Goal: Information Seeking & Learning: Check status

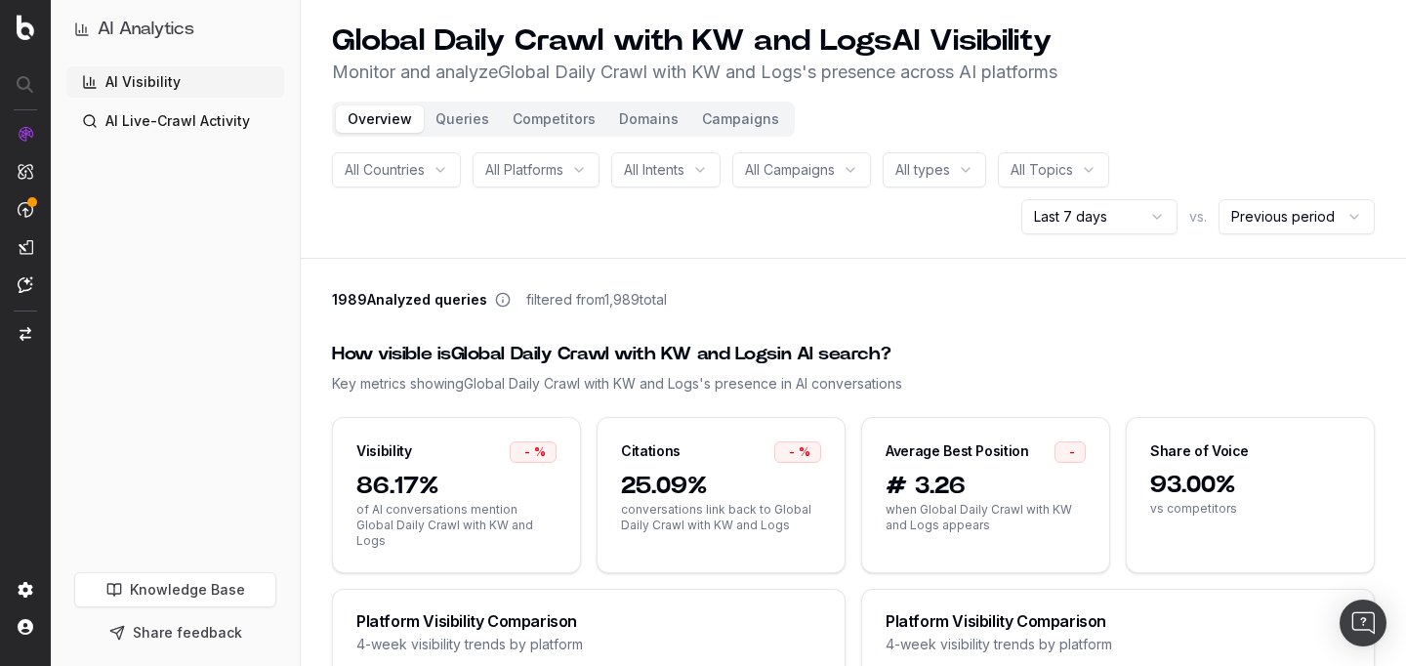
click at [185, 244] on div "AI Visibility AI Live-Crawl Activity" at bounding box center [175, 315] width 218 height 498
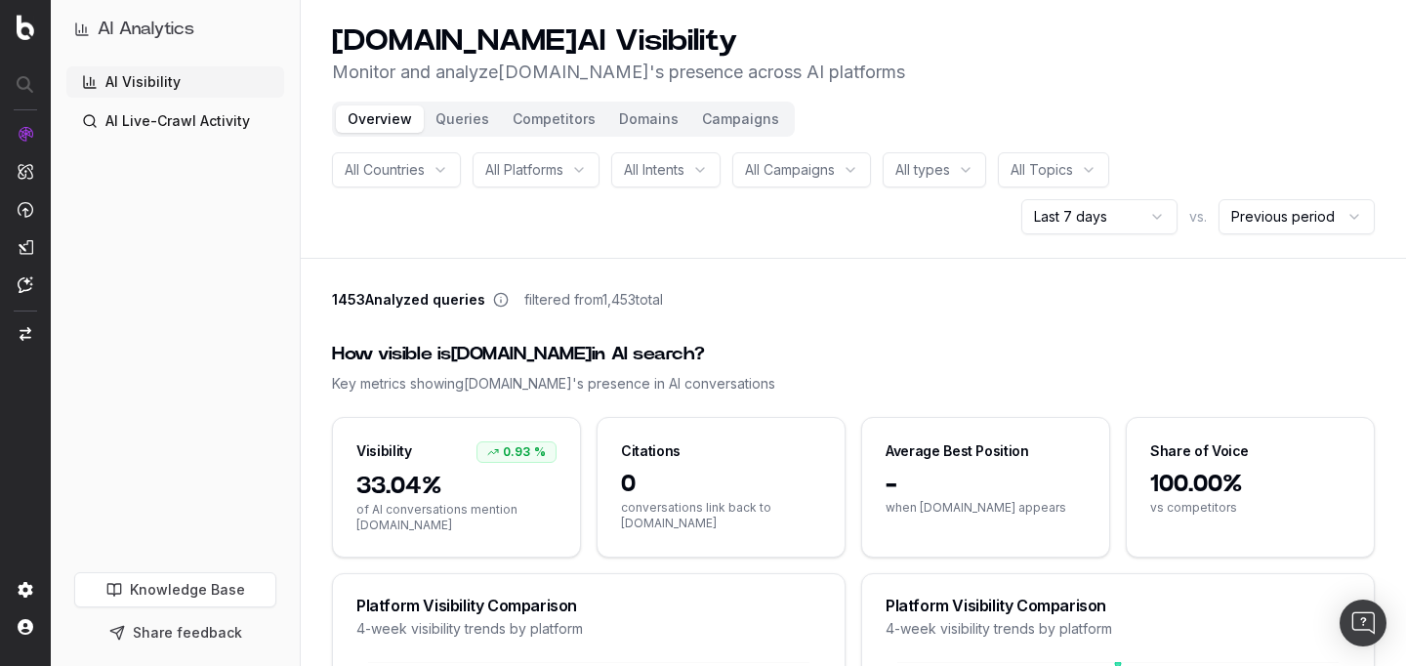
click at [304, 147] on header "[DOMAIN_NAME] AI Visibility Monitor and analyze [DOMAIN_NAME] 's presence acros…" at bounding box center [853, 129] width 1105 height 259
click at [181, 288] on div "AI Visibility AI Live-Crawl Activity" at bounding box center [175, 315] width 218 height 498
